Goal: Navigation & Orientation: Find specific page/section

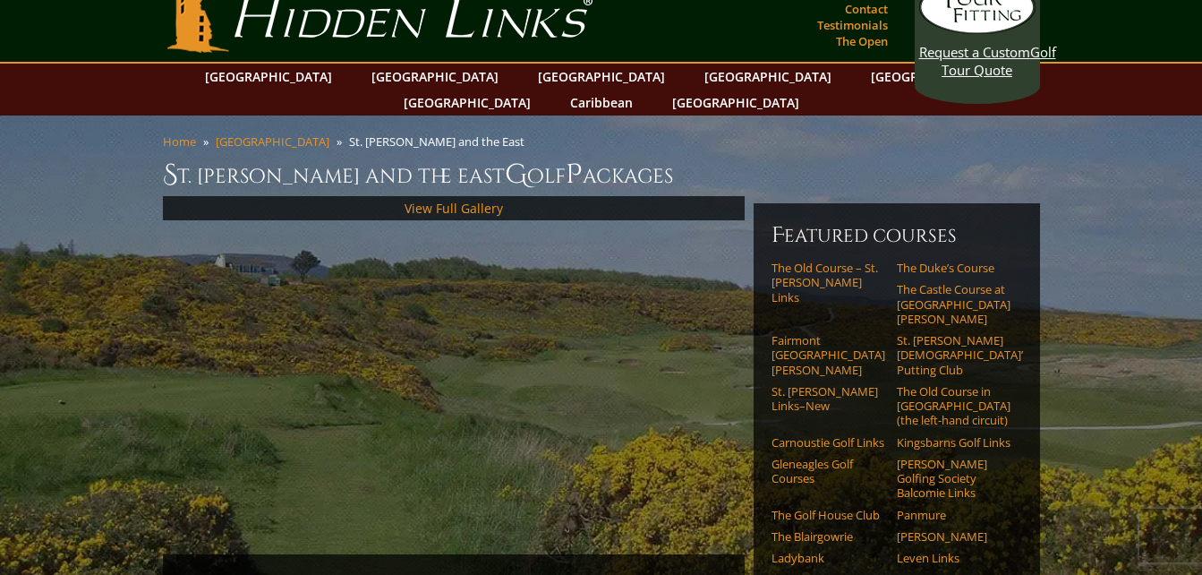
scroll to position [25, 0]
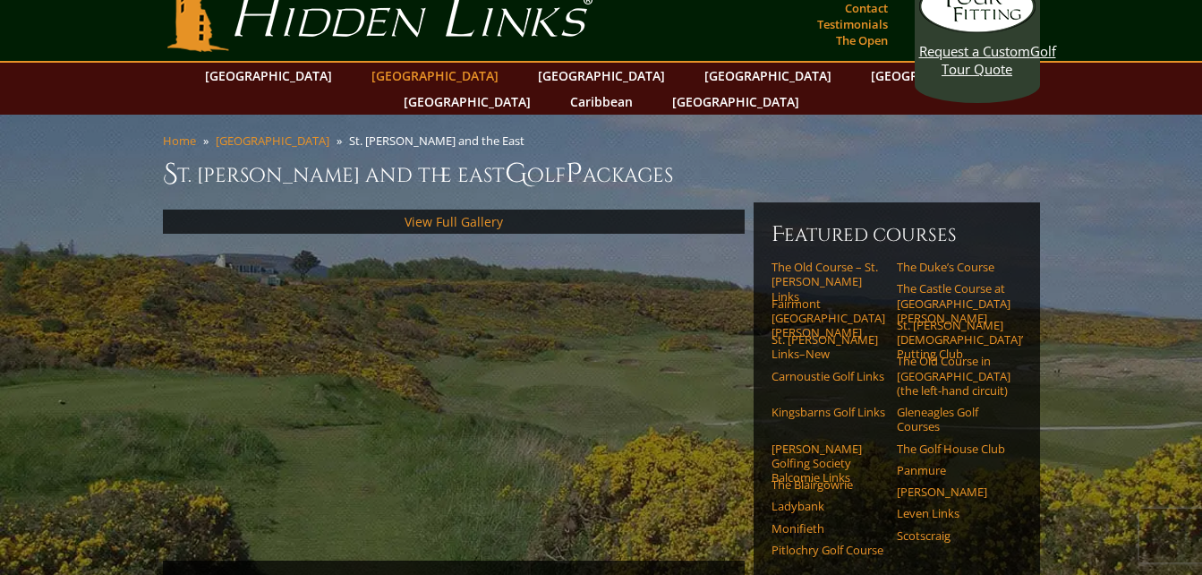
click at [397, 79] on link "[GEOGRAPHIC_DATA]" at bounding box center [435, 76] width 145 height 26
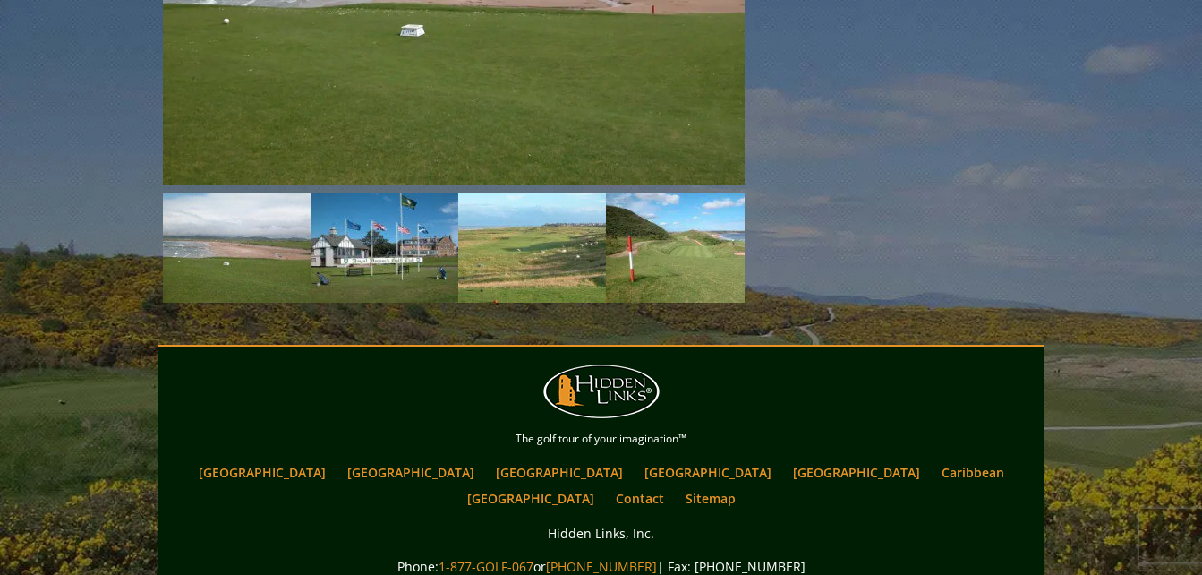
scroll to position [2924, 0]
